Goal: Transaction & Acquisition: Purchase product/service

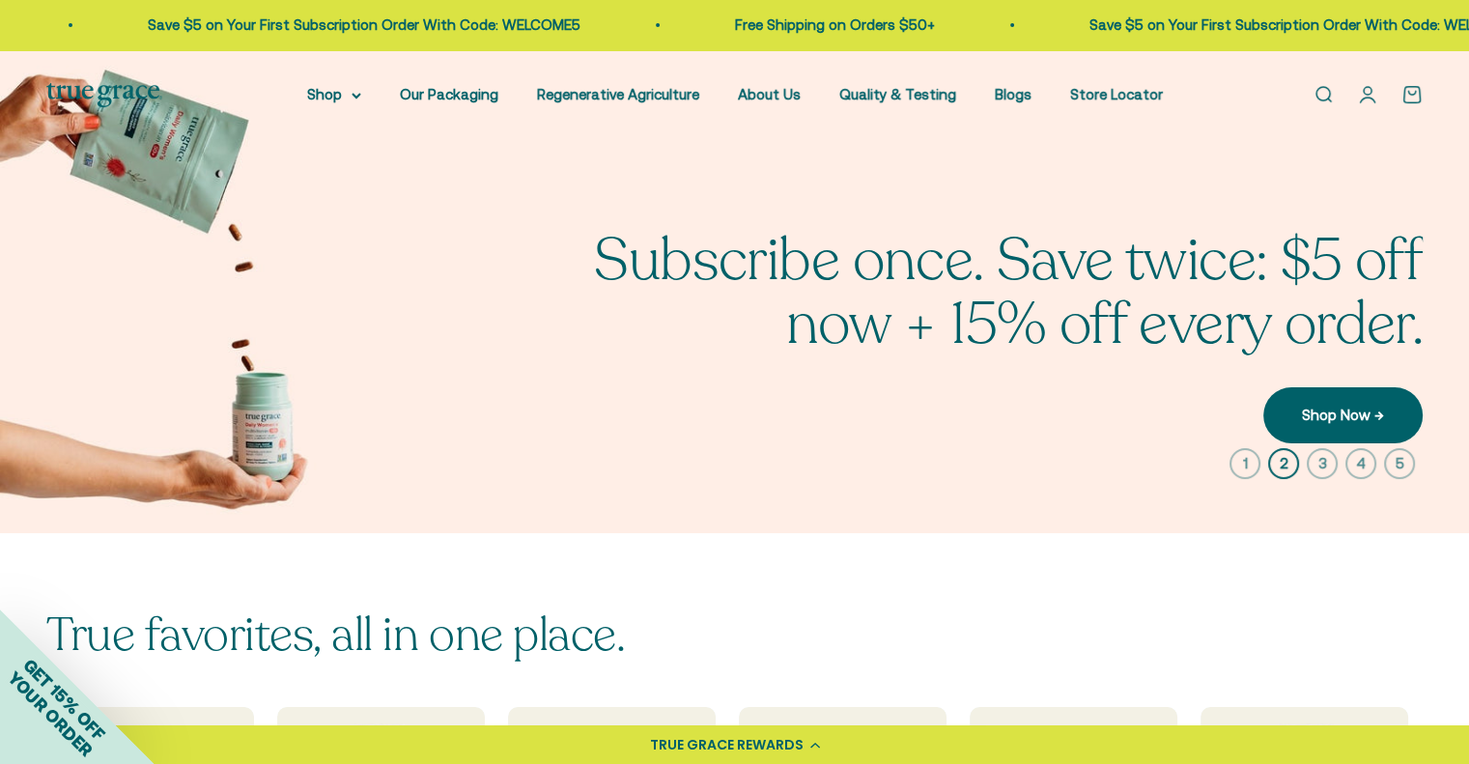
click at [342, 374] on img at bounding box center [734, 291] width 1469 height 483
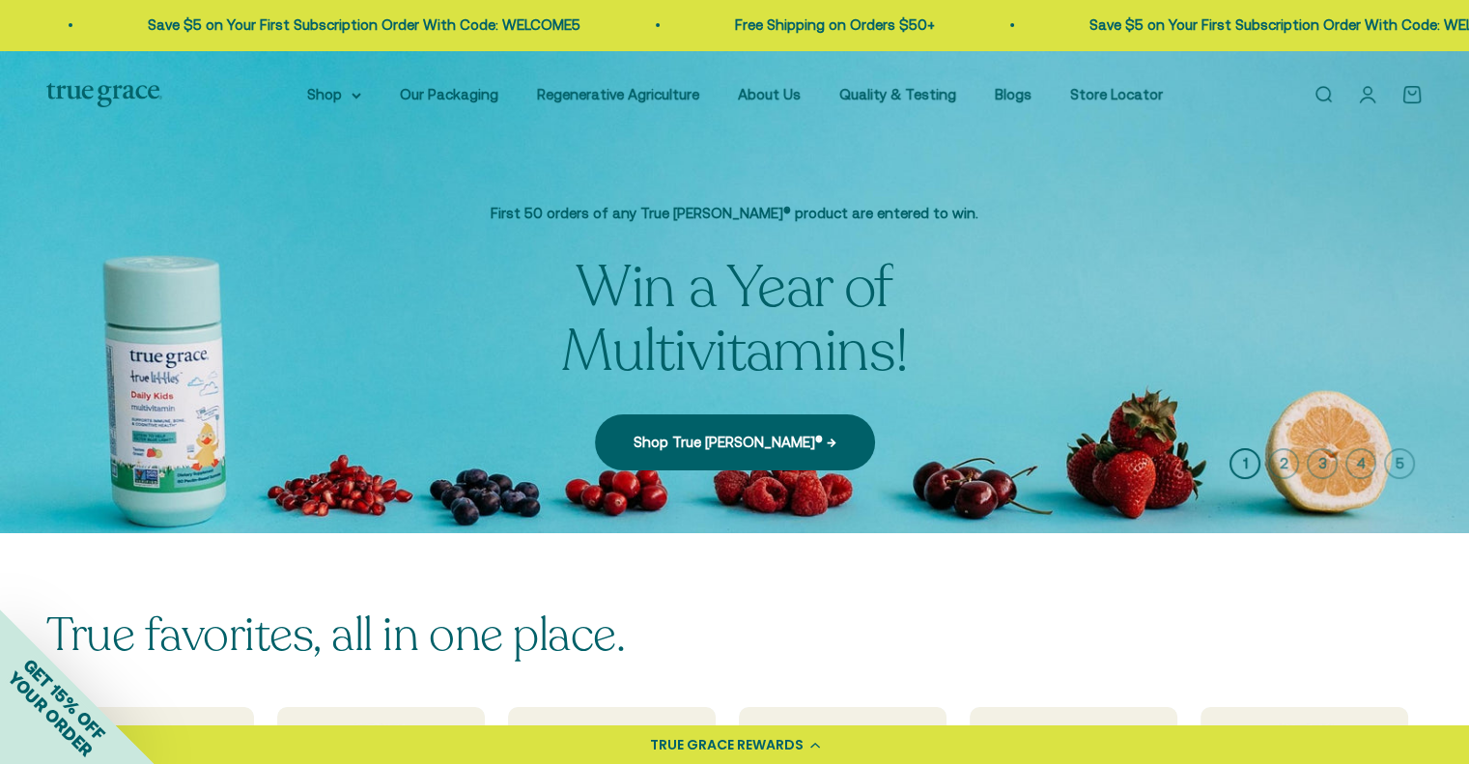
click at [1101, 338] on img at bounding box center [734, 291] width 1469 height 483
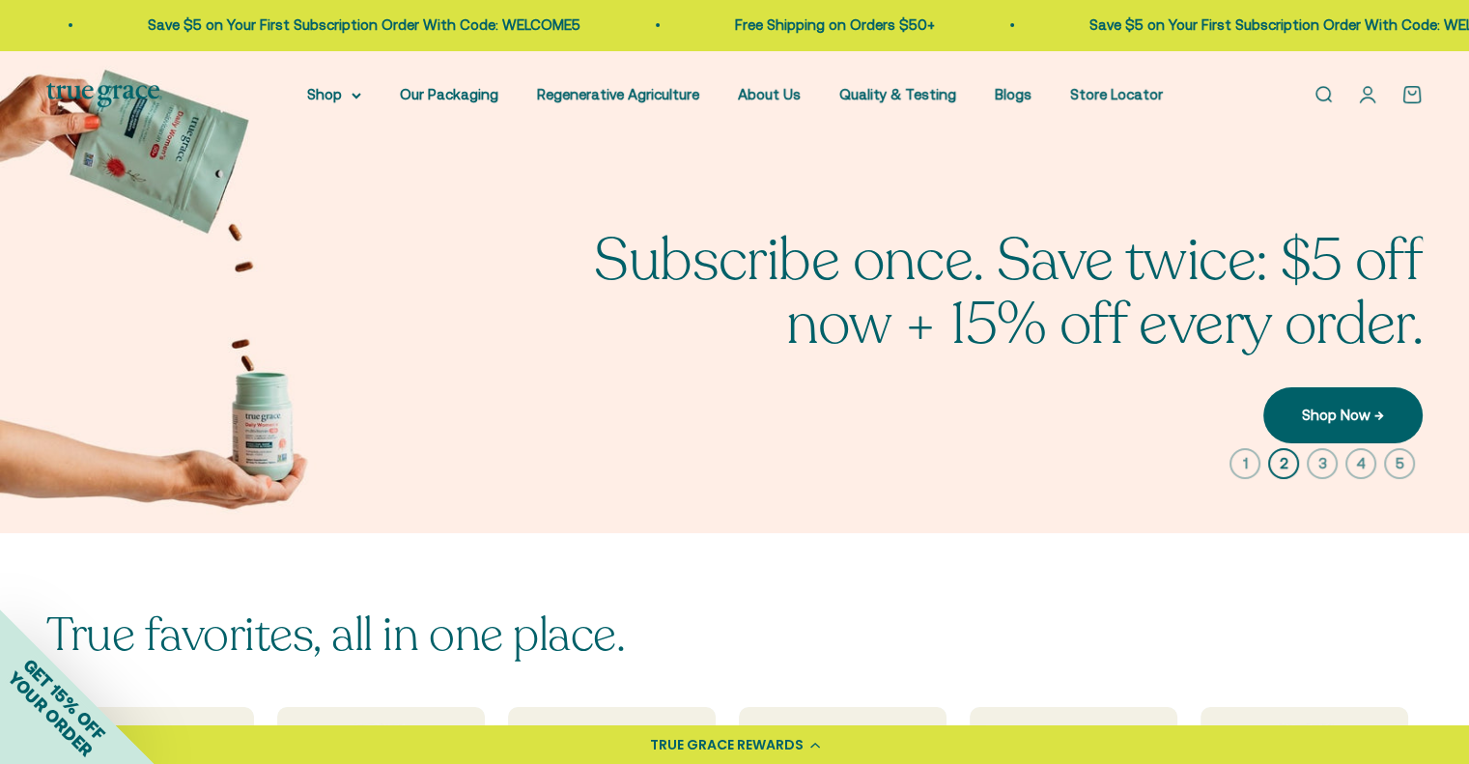
click at [127, 145] on img at bounding box center [734, 291] width 1469 height 483
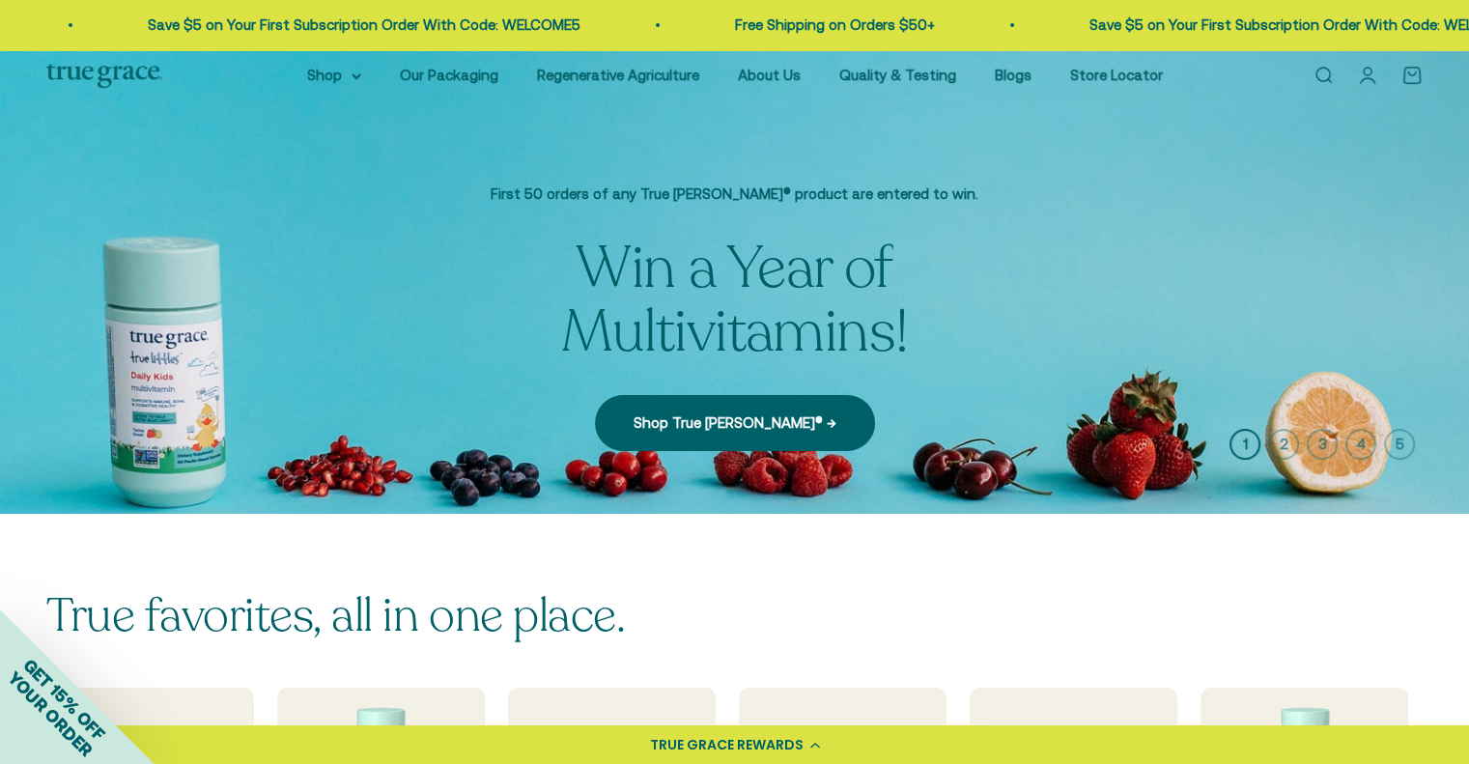
scroll to position [21, 0]
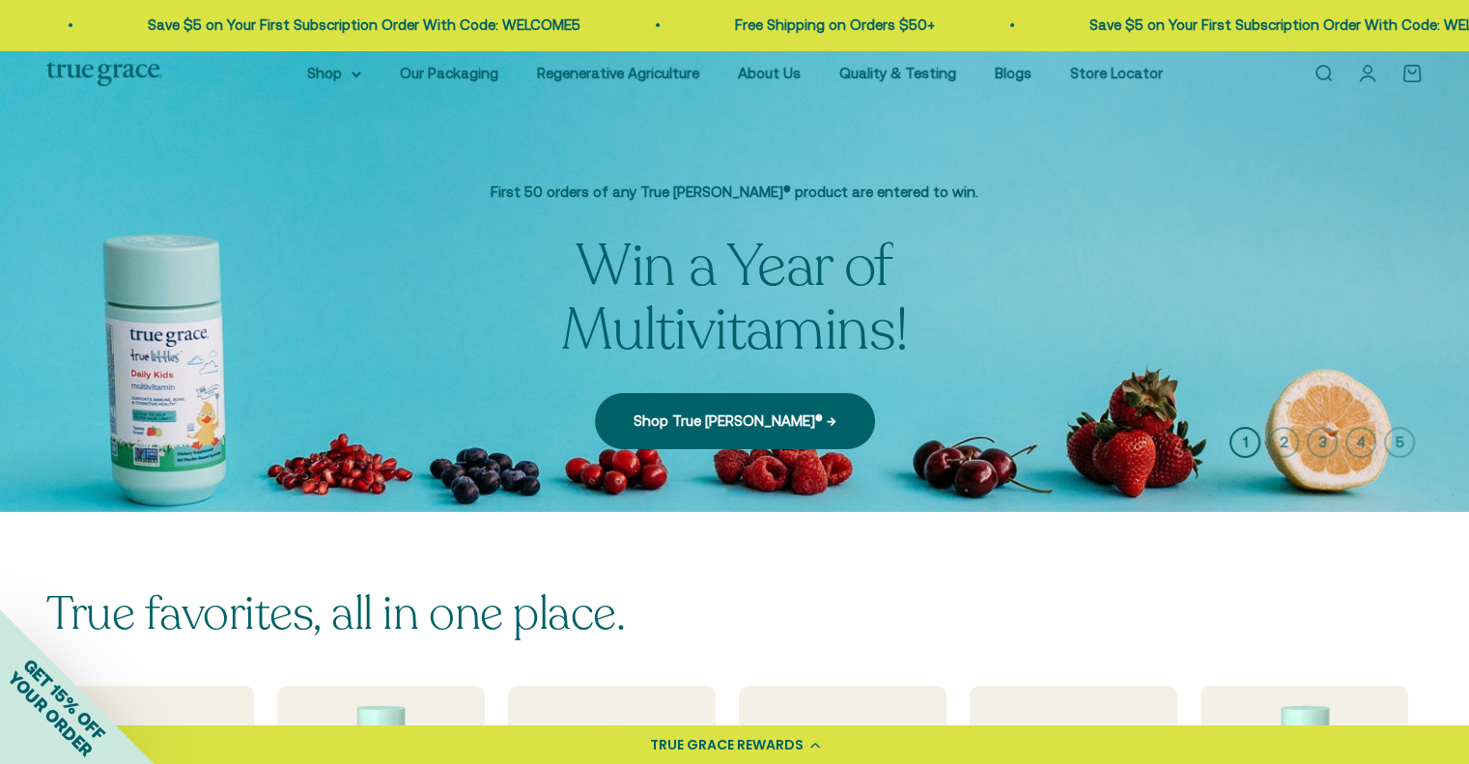
click at [1221, 383] on img at bounding box center [734, 270] width 1469 height 483
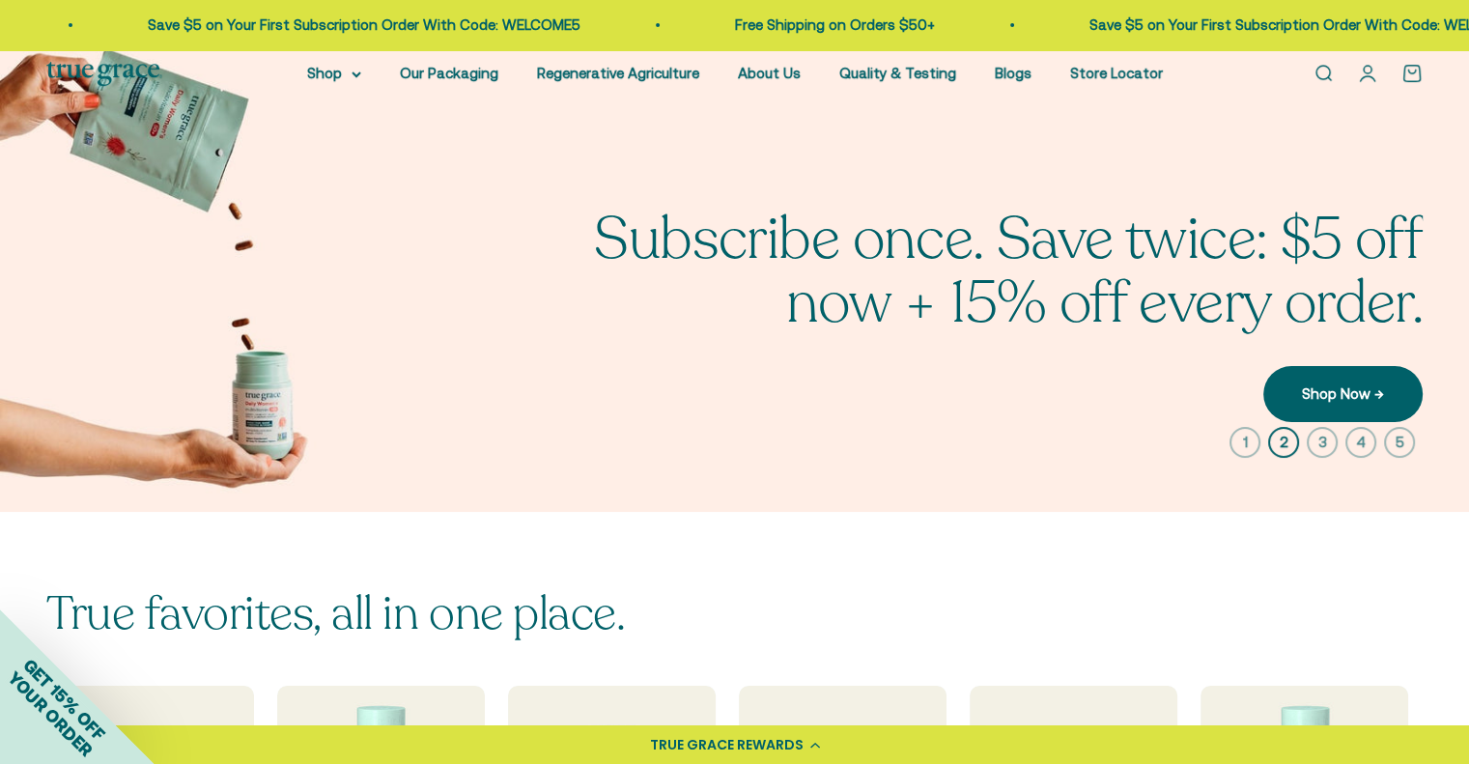
click at [328, 433] on img at bounding box center [734, 270] width 1469 height 483
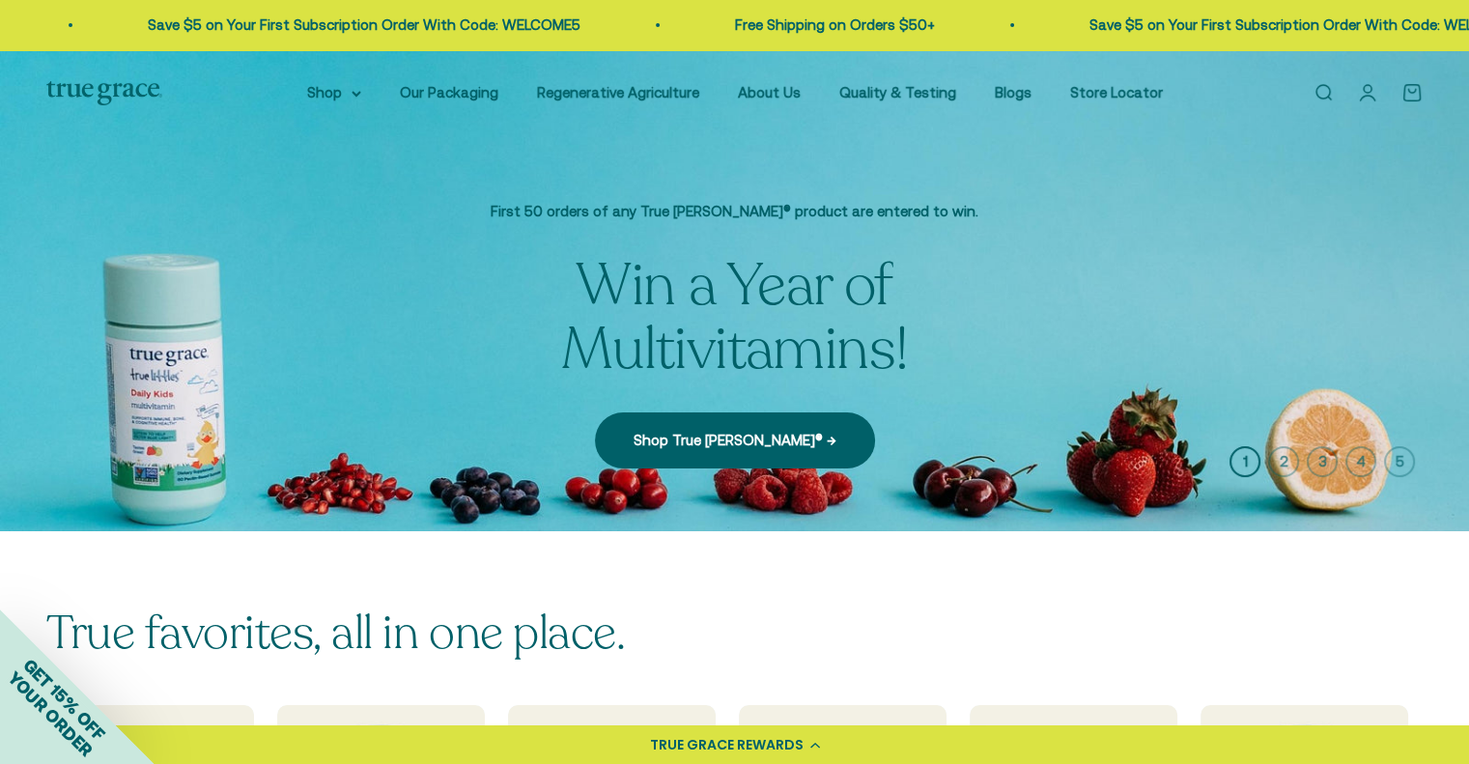
scroll to position [5, 0]
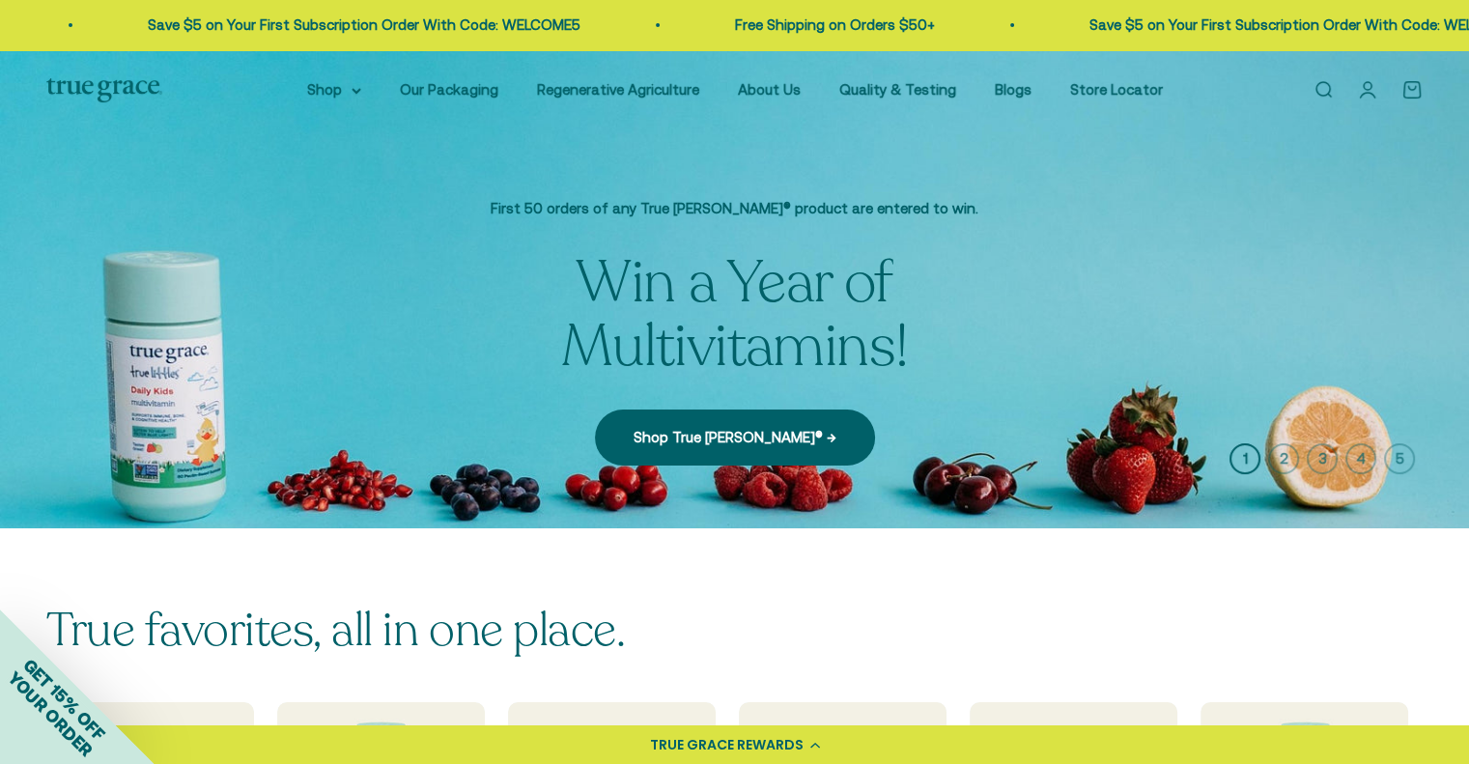
click at [1221, 458] on icon "button" at bounding box center [1283, 458] width 31 height 31
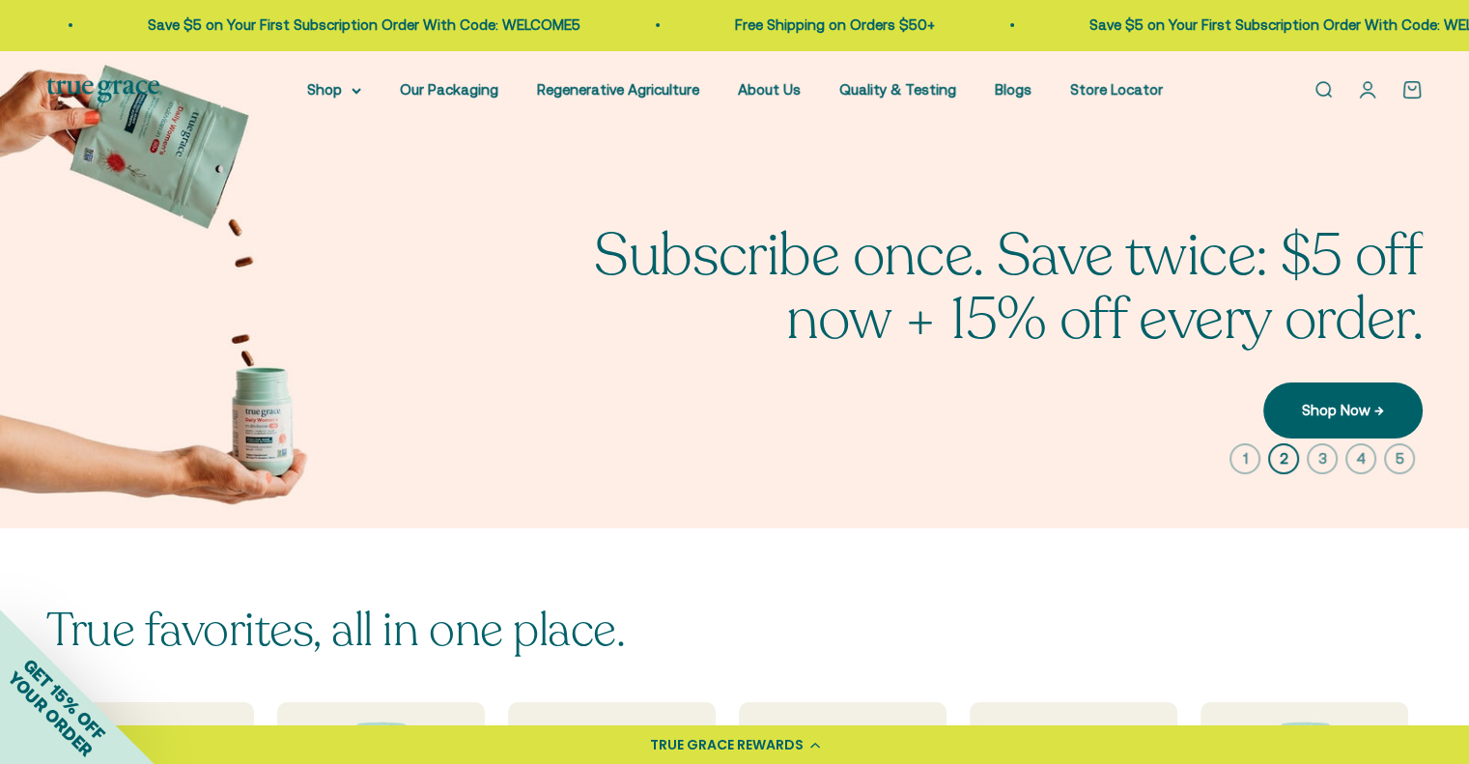
click at [1221, 459] on icon "button" at bounding box center [1322, 458] width 31 height 31
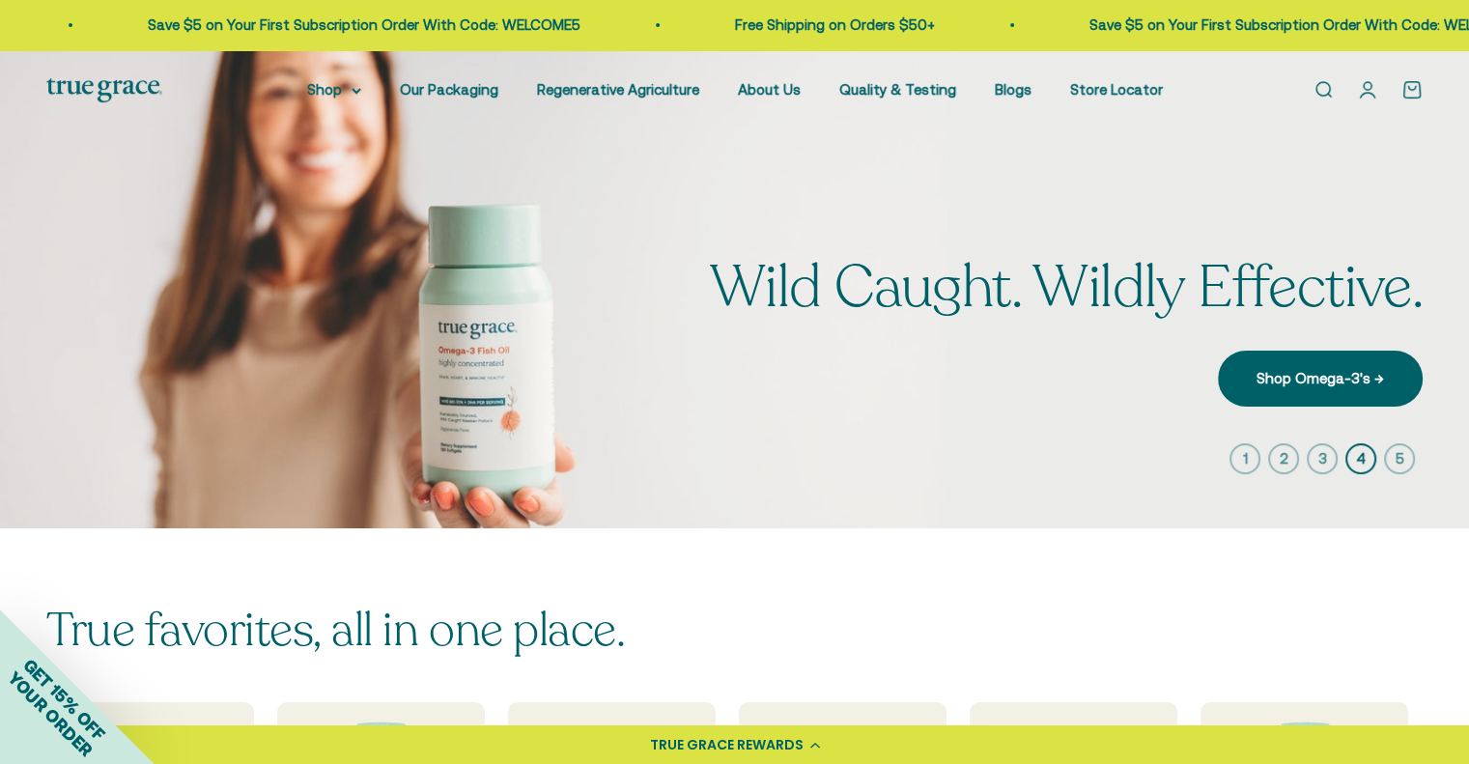
click at [710, 320] on span "Wild Caught. Wildly Effective." at bounding box center [1066, 288] width 713 height 64
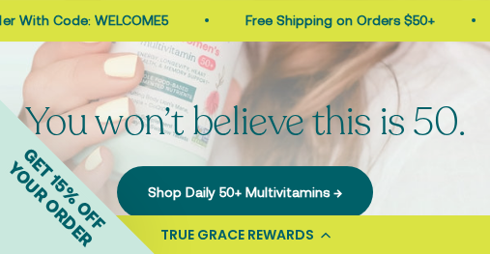
scroll to position [225, 0]
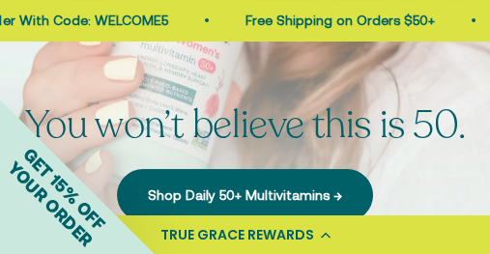
click at [116, 115] on div "GET 15% OFF YOUR ORDER" at bounding box center [77, 176] width 155 height 155
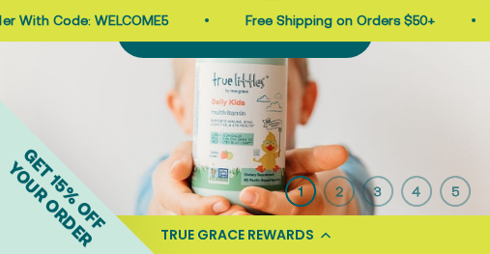
scroll to position [290, 0]
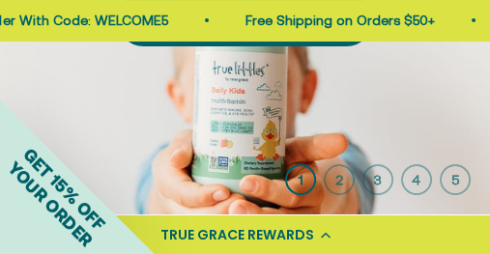
click at [332, 179] on icon "button" at bounding box center [339, 179] width 31 height 31
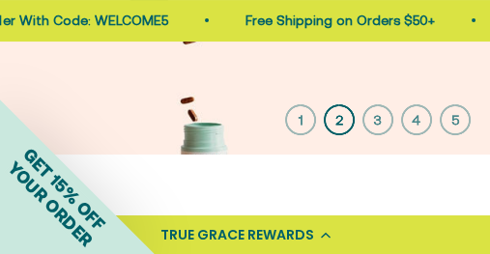
scroll to position [353, 0]
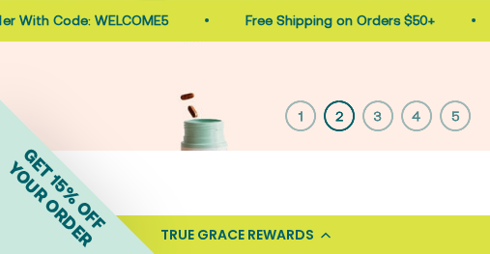
click at [379, 116] on icon "button" at bounding box center [377, 115] width 31 height 31
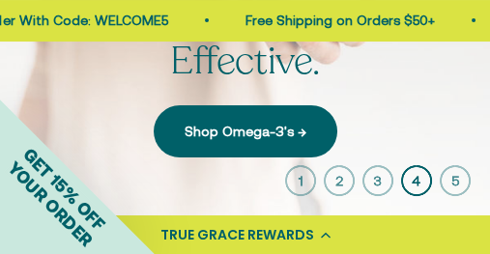
scroll to position [290, 0]
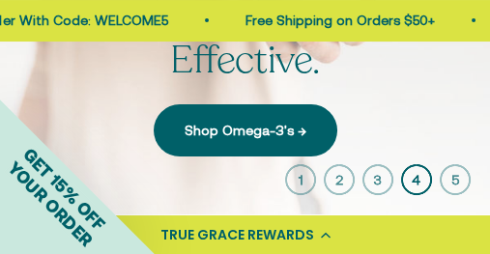
click at [373, 183] on icon "button" at bounding box center [377, 179] width 31 height 31
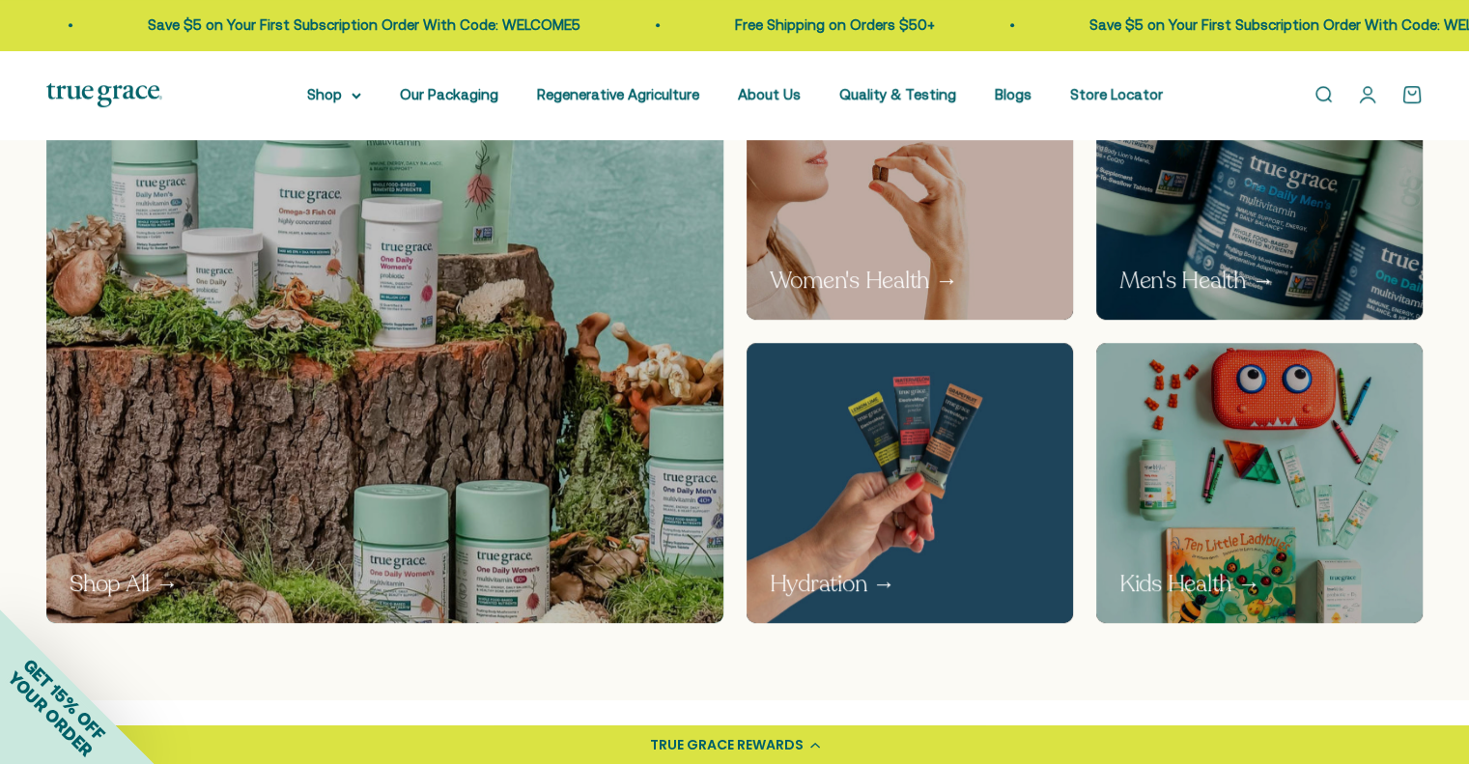
scroll to position [1159, 0]
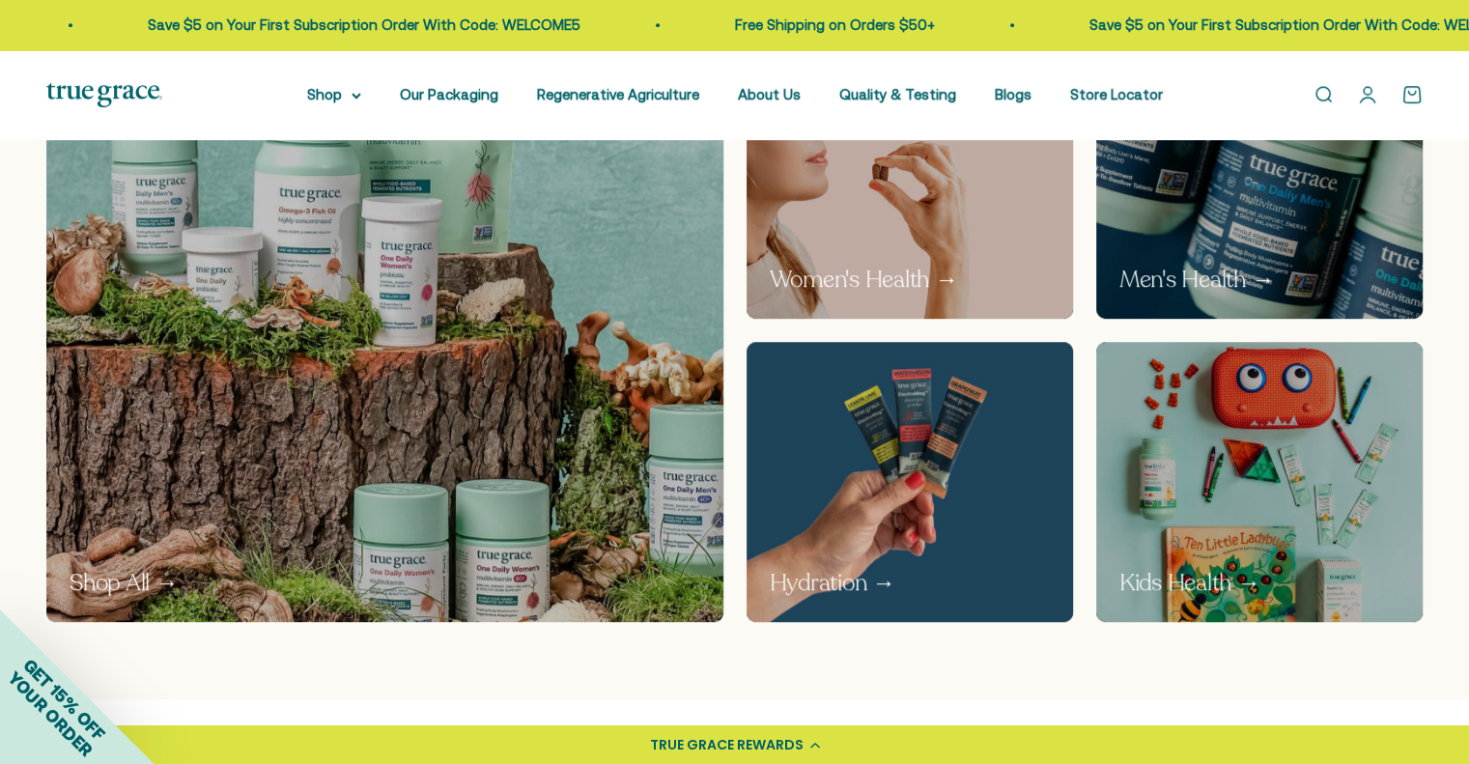
click at [489, 253] on img at bounding box center [909, 481] width 347 height 297
